Goal: Information Seeking & Learning: Find specific fact

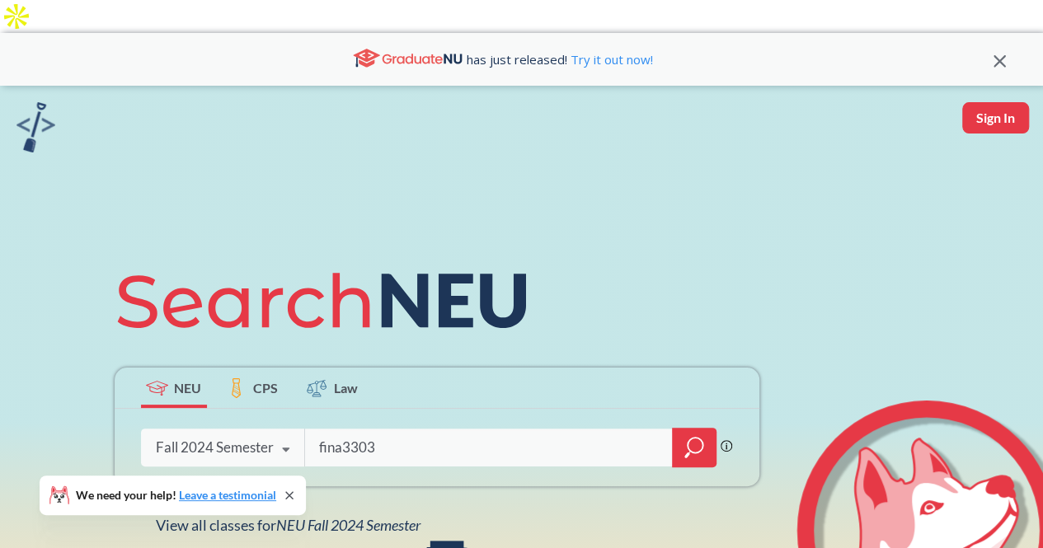
type input "fina3303"
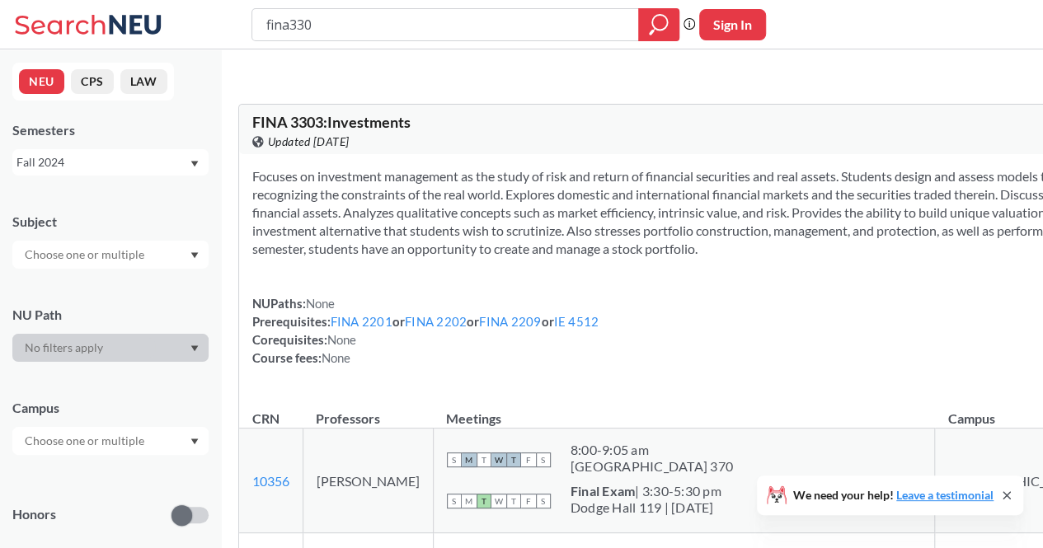
type input "fina3301"
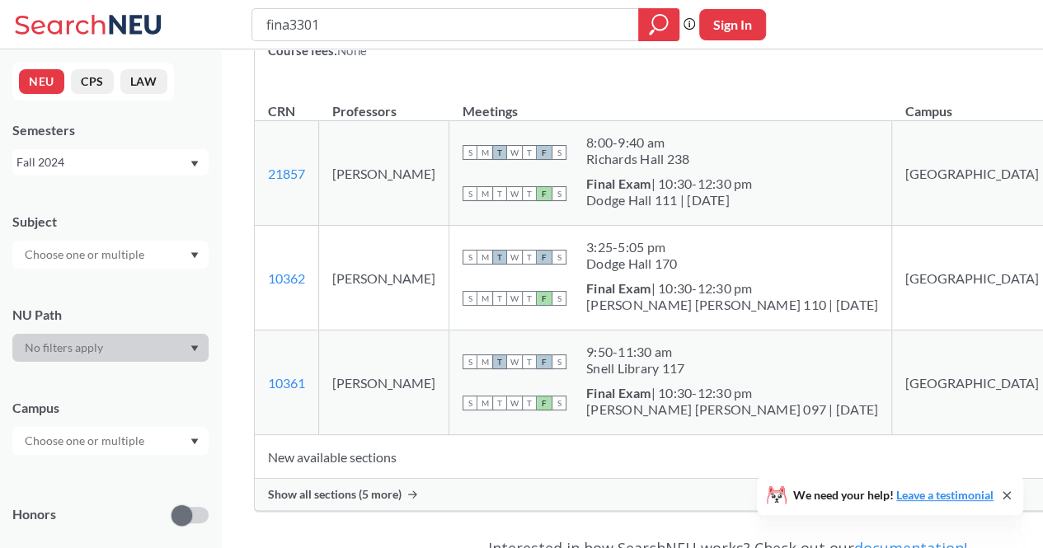
scroll to position [329, 0]
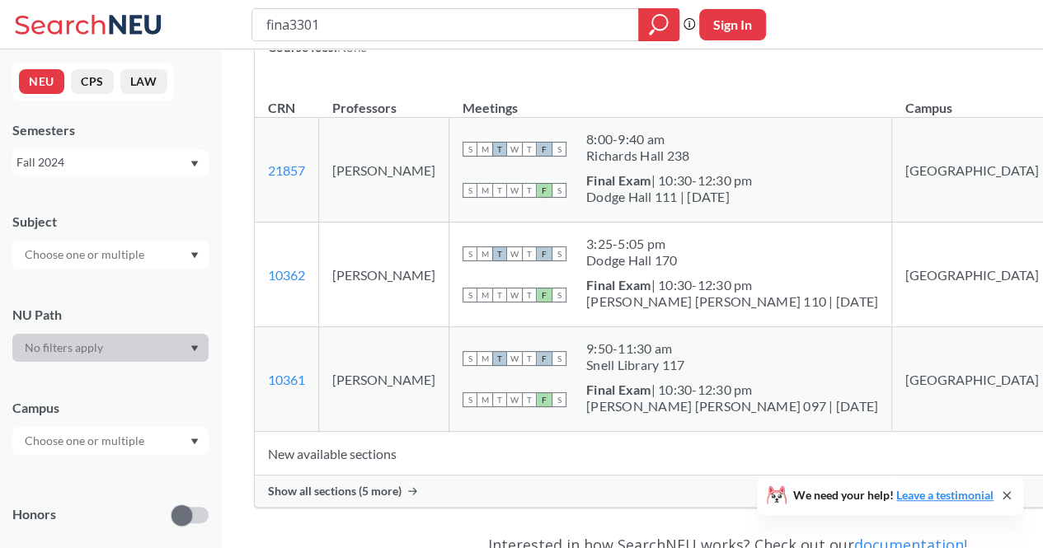
drag, startPoint x: 335, startPoint y: 250, endPoint x: 391, endPoint y: 261, distance: 57.2
click at [391, 261] on td "[PERSON_NAME]" at bounding box center [384, 275] width 130 height 105
copy td "[PERSON_NAME]"
drag, startPoint x: 335, startPoint y: 153, endPoint x: 439, endPoint y: 149, distance: 103.9
click at [439, 149] on tr "21857 View this section on Banner. [PERSON_NAME] S M T W T F S 8:00 - 9:40 am […" at bounding box center [728, 170] width 946 height 105
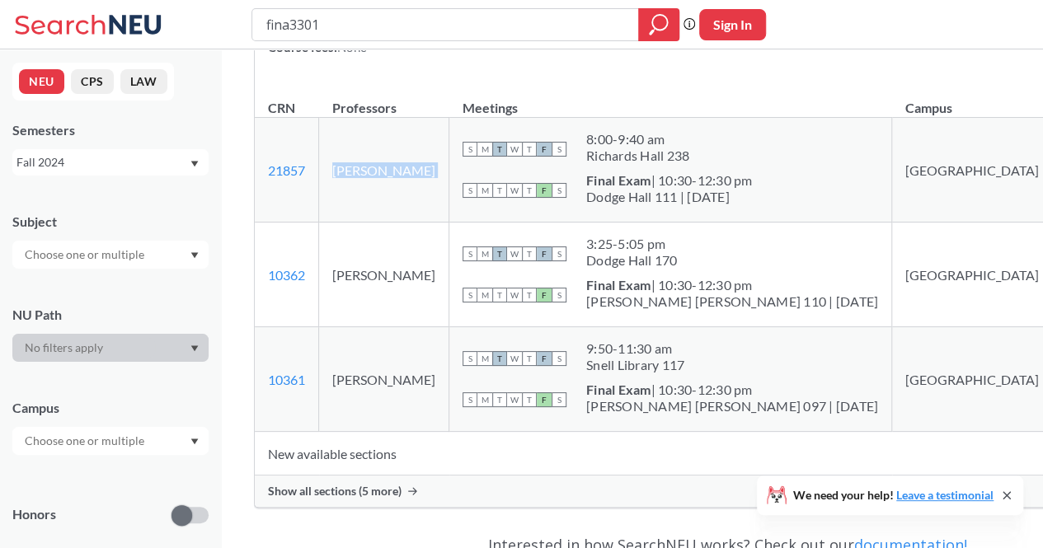
copy td "[PERSON_NAME]"
drag, startPoint x: 334, startPoint y: 251, endPoint x: 394, endPoint y: 271, distance: 63.4
click at [394, 271] on td "[PERSON_NAME]" at bounding box center [384, 275] width 130 height 105
copy td "[PERSON_NAME]"
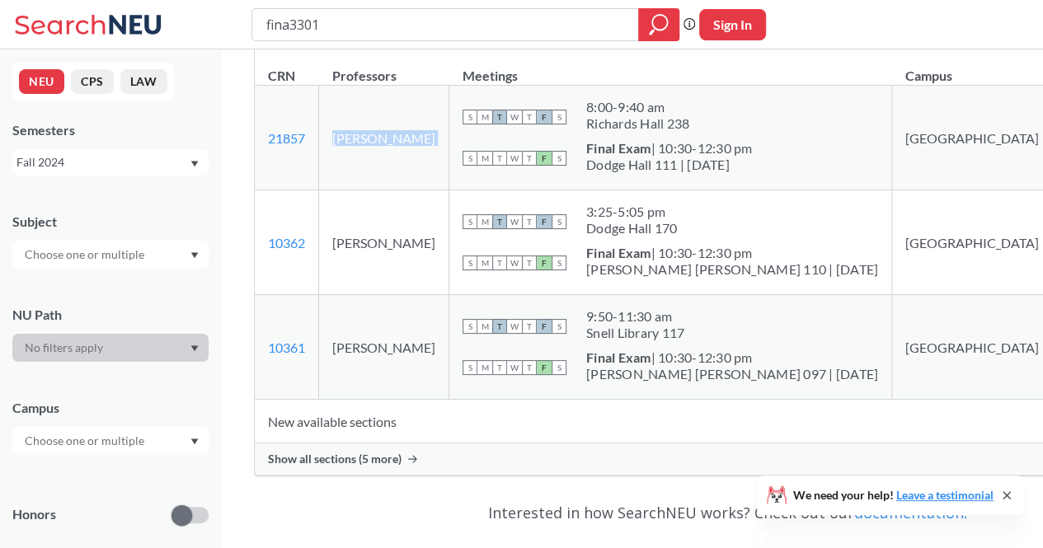
scroll to position [362, 0]
drag, startPoint x: 336, startPoint y: 321, endPoint x: 404, endPoint y: 335, distance: 69.1
click at [404, 335] on td "[PERSON_NAME]" at bounding box center [384, 346] width 130 height 105
copy td "[PERSON_NAME]"
click at [392, 232] on td "[PERSON_NAME]" at bounding box center [384, 242] width 130 height 105
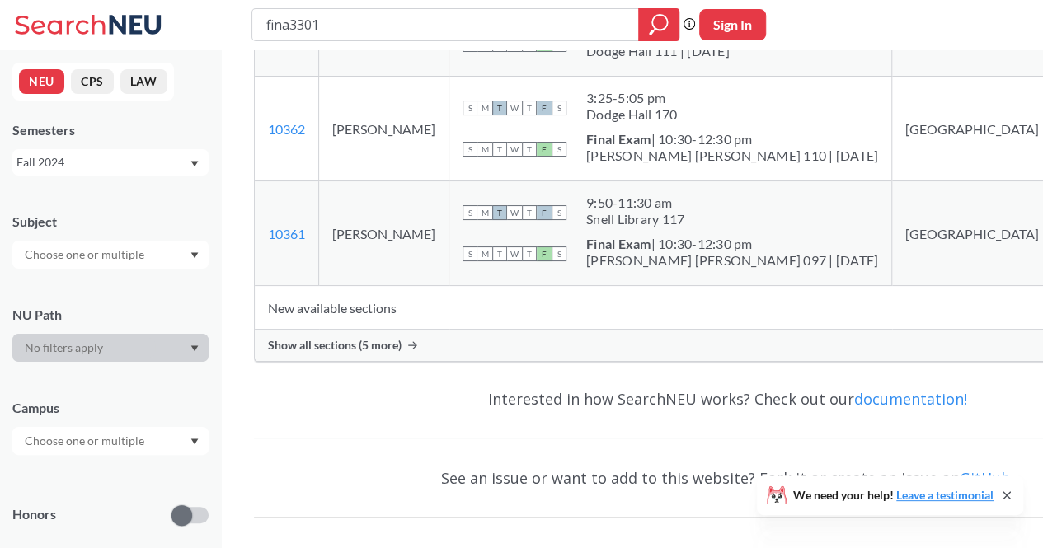
scroll to position [474, 0]
click at [391, 341] on div "Show all sections (5 more)" at bounding box center [728, 346] width 946 height 31
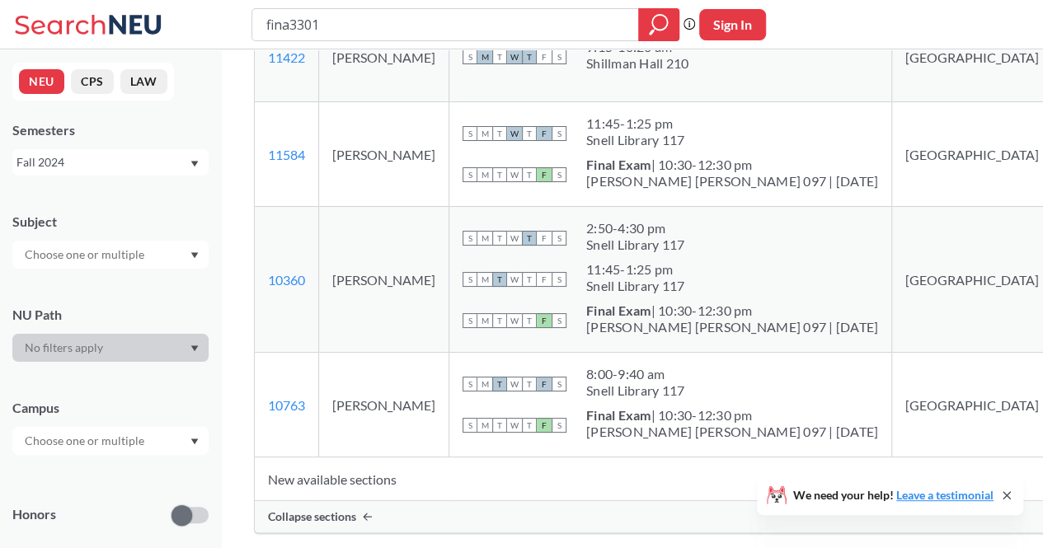
scroll to position [839, 0]
drag, startPoint x: 389, startPoint y: 16, endPoint x: 235, endPoint y: 21, distance: 154.2
click at [235, 21] on div "fina3301 Phrase search guarantees the exact search appears in the results. Ex. …" at bounding box center [521, 24] width 1043 height 49
paste input "[PERSON_NAME]"
type input "[PERSON_NAME]"
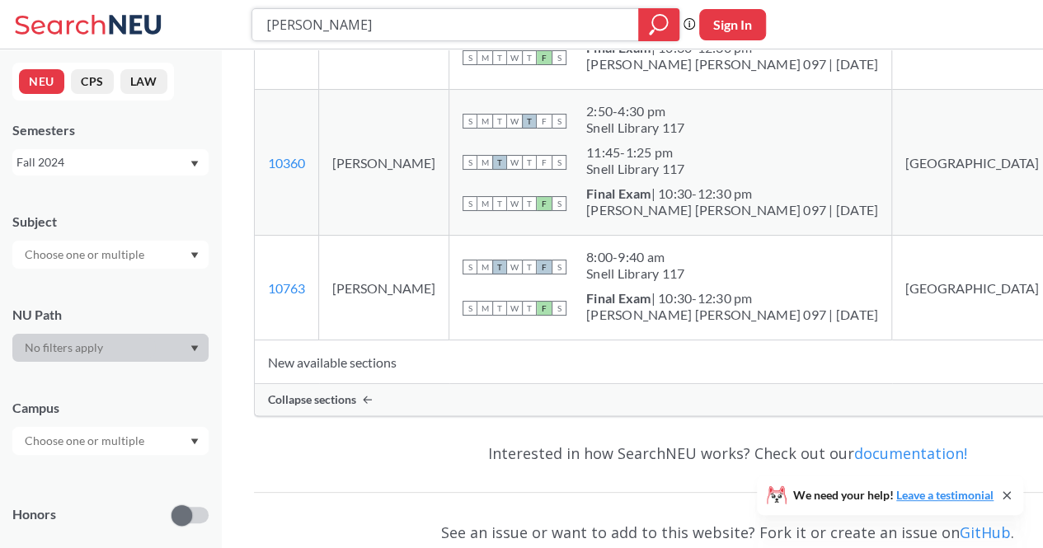
scroll to position [956, 0]
click at [336, 340] on td "New available sections" at bounding box center [690, 362] width 870 height 44
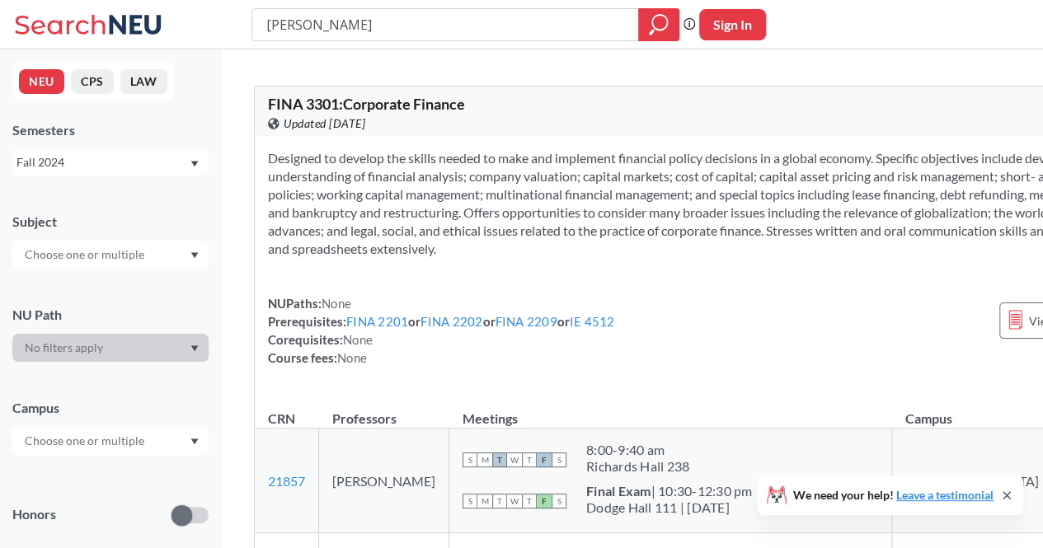
scroll to position [0, 0]
